Goal: Task Accomplishment & Management: Manage account settings

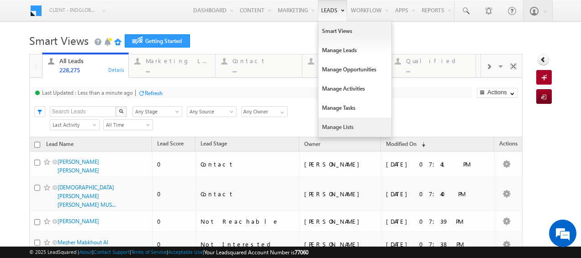
click at [337, 124] on link "Manage Lists" at bounding box center [354, 126] width 73 height 19
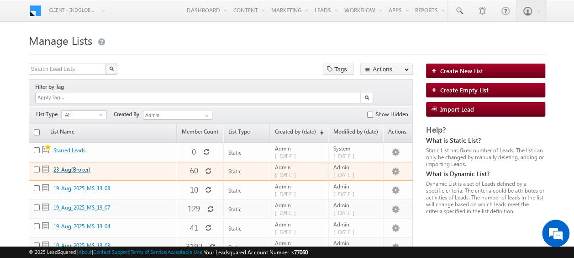
click at [75, 166] on link "23_Aug(Broker)" at bounding box center [71, 169] width 37 height 7
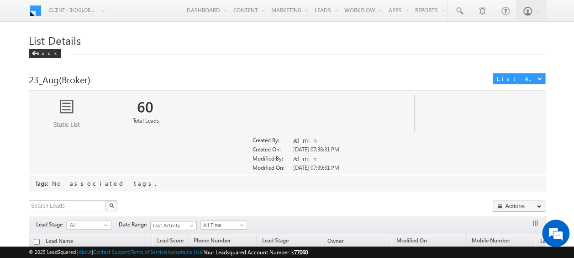
scroll to position [91, 0]
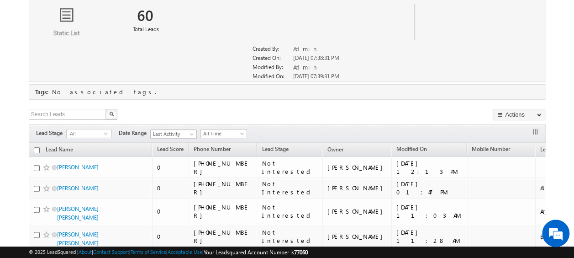
click at [35, 147] on input "checkbox" at bounding box center [37, 150] width 6 height 6
checkbox input "true"
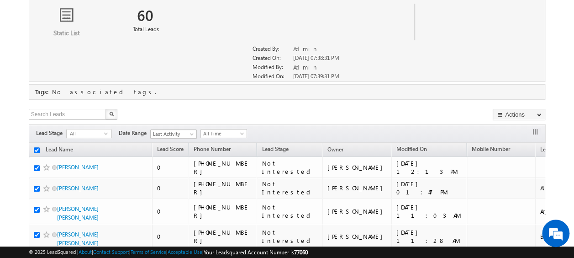
checkbox input "true"
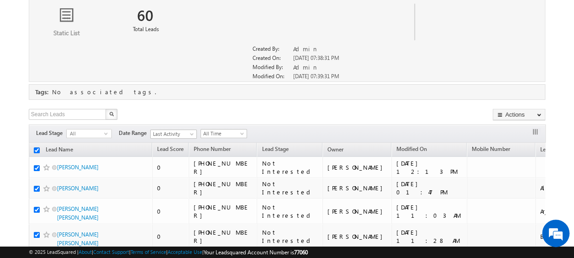
checkbox input "true"
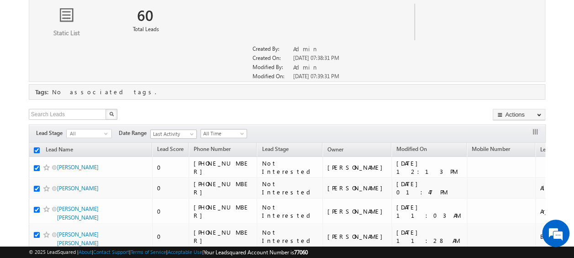
checkbox input "true"
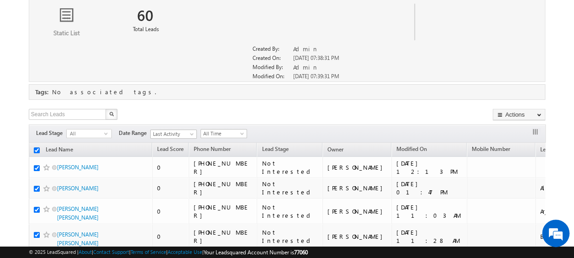
checkbox input "true"
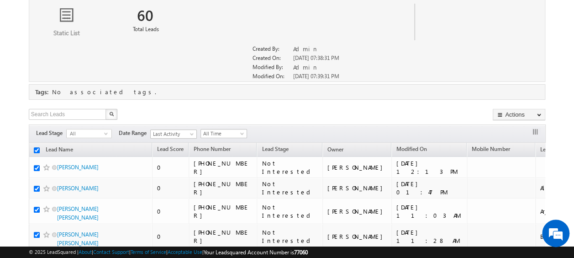
checkbox input "true"
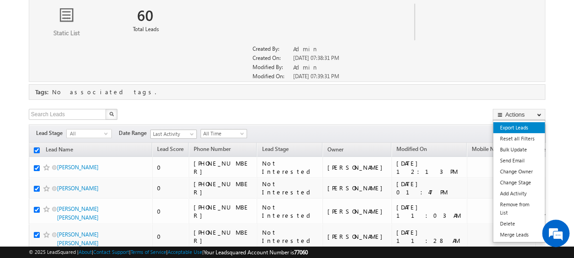
click at [515, 126] on link "Export Leads" at bounding box center [519, 127] width 52 height 11
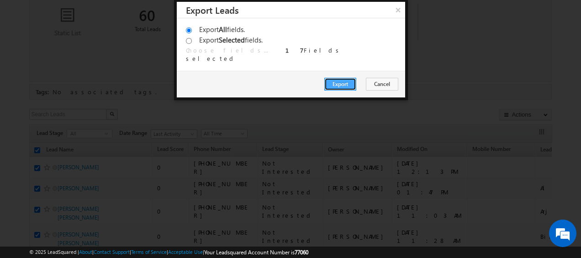
click at [349, 81] on button "Export" at bounding box center [340, 84] width 32 height 13
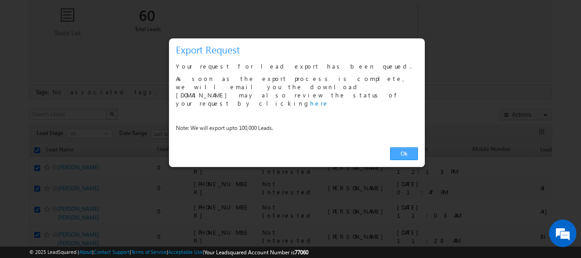
click at [404, 147] on link "Ok" at bounding box center [404, 153] width 28 height 13
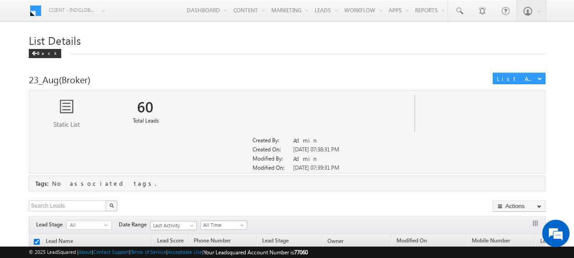
scroll to position [46, 0]
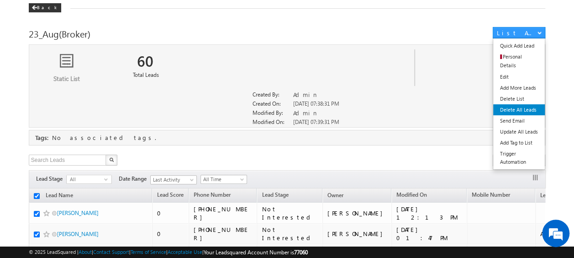
click at [515, 104] on link "Delete All Leads" at bounding box center [519, 109] width 52 height 11
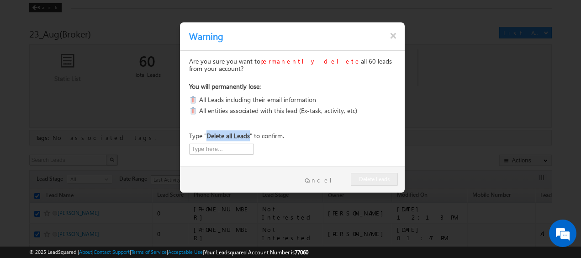
drag, startPoint x: 208, startPoint y: 137, endPoint x: 250, endPoint y: 137, distance: 42.5
click at [250, 137] on p "Type " Delete all Leads " to confirm." at bounding box center [236, 135] width 95 height 11
copy b "Delete all Leads"
drag, startPoint x: 250, startPoint y: 137, endPoint x: 212, endPoint y: 151, distance: 41.1
click at [212, 151] on input "text" at bounding box center [221, 148] width 65 height 11
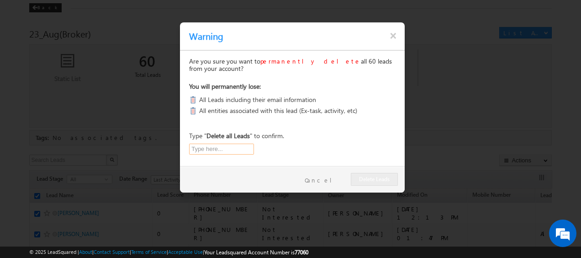
paste input "Delete all Leads"
type input "Delete all Leads"
click at [382, 178] on button "Delete Leads" at bounding box center [374, 179] width 47 height 13
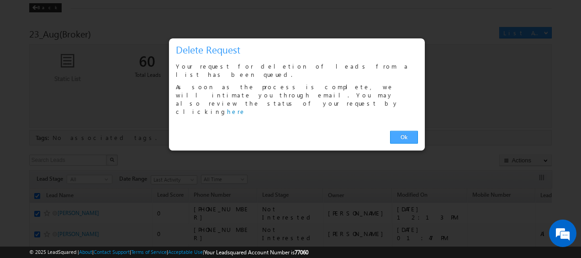
click at [398, 131] on link "Ok" at bounding box center [404, 137] width 28 height 13
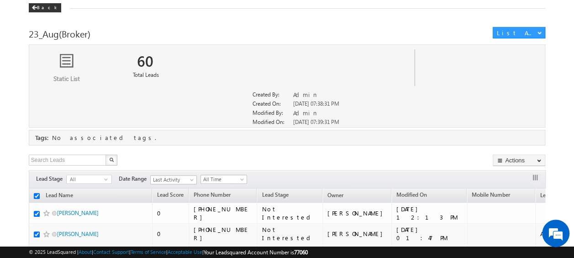
scroll to position [0, 0]
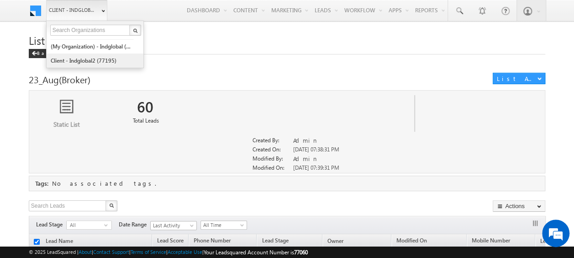
click at [90, 55] on link "Client - indglobal2 (77195)" at bounding box center [92, 60] width 84 height 14
